Goal: Navigation & Orientation: Find specific page/section

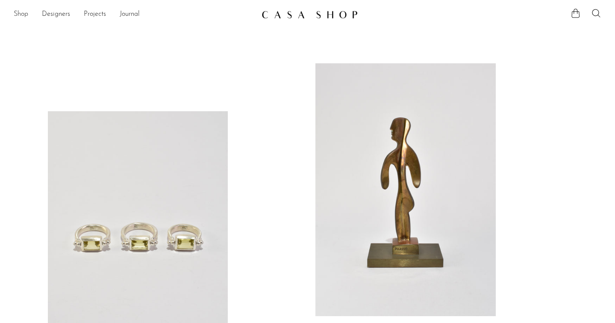
click at [24, 15] on link "Shop" at bounding box center [21, 14] width 15 height 11
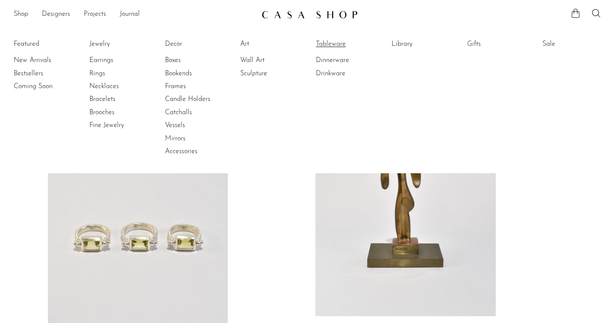
click at [334, 47] on link "Tableware" at bounding box center [348, 43] width 64 height 9
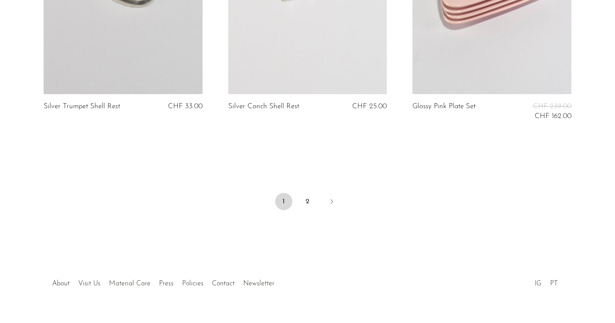
scroll to position [3081, 0]
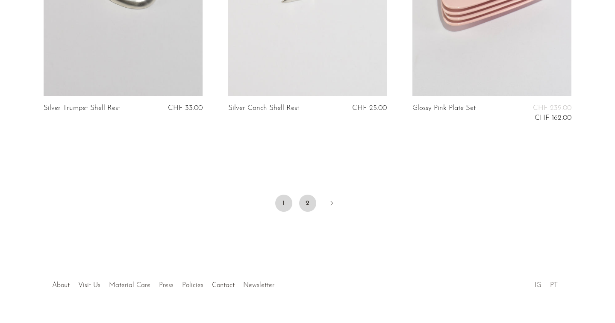
click at [303, 195] on link "2" at bounding box center [307, 202] width 17 height 17
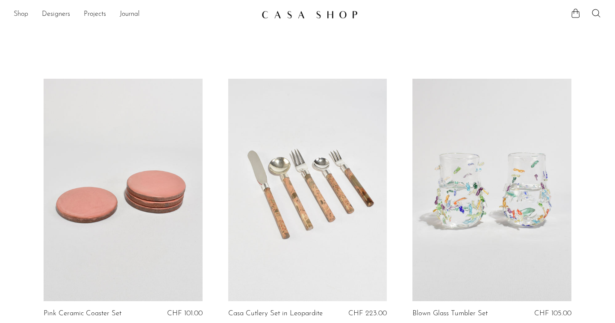
click at [15, 18] on link "Shop" at bounding box center [21, 14] width 15 height 11
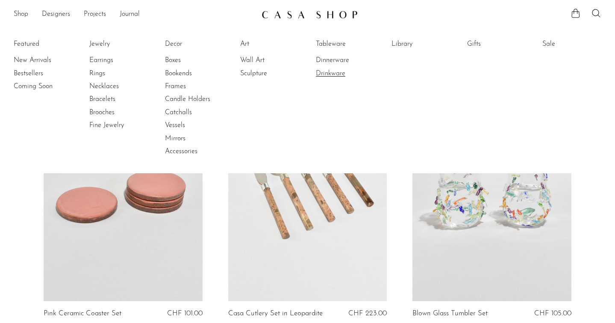
click at [336, 71] on link "Drinkware" at bounding box center [348, 73] width 64 height 9
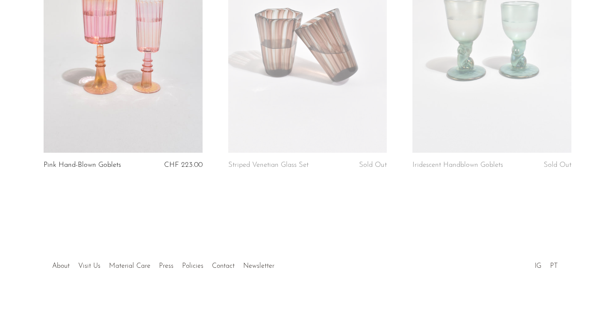
scroll to position [1206, 0]
